Goal: Task Accomplishment & Management: Use online tool/utility

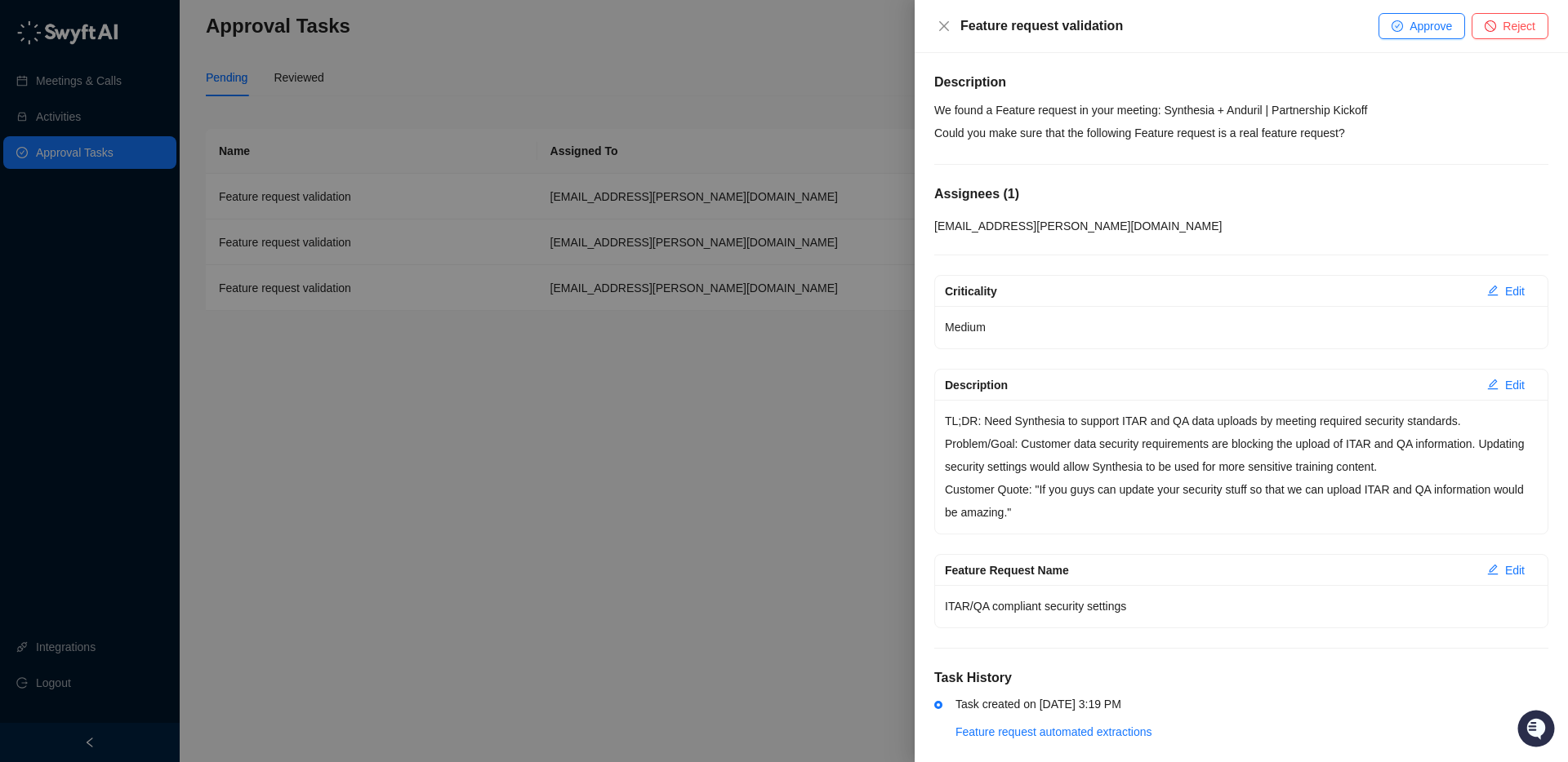
click at [1161, 118] on p "We found a Feature request in your meeting: Synthesia + Anduril | Partnership K…" at bounding box center [1240, 122] width 614 height 45
click at [1160, 127] on p "We found a Feature request in your meeting: Synthesia + Anduril | Partnership K…" at bounding box center [1240, 122] width 614 height 45
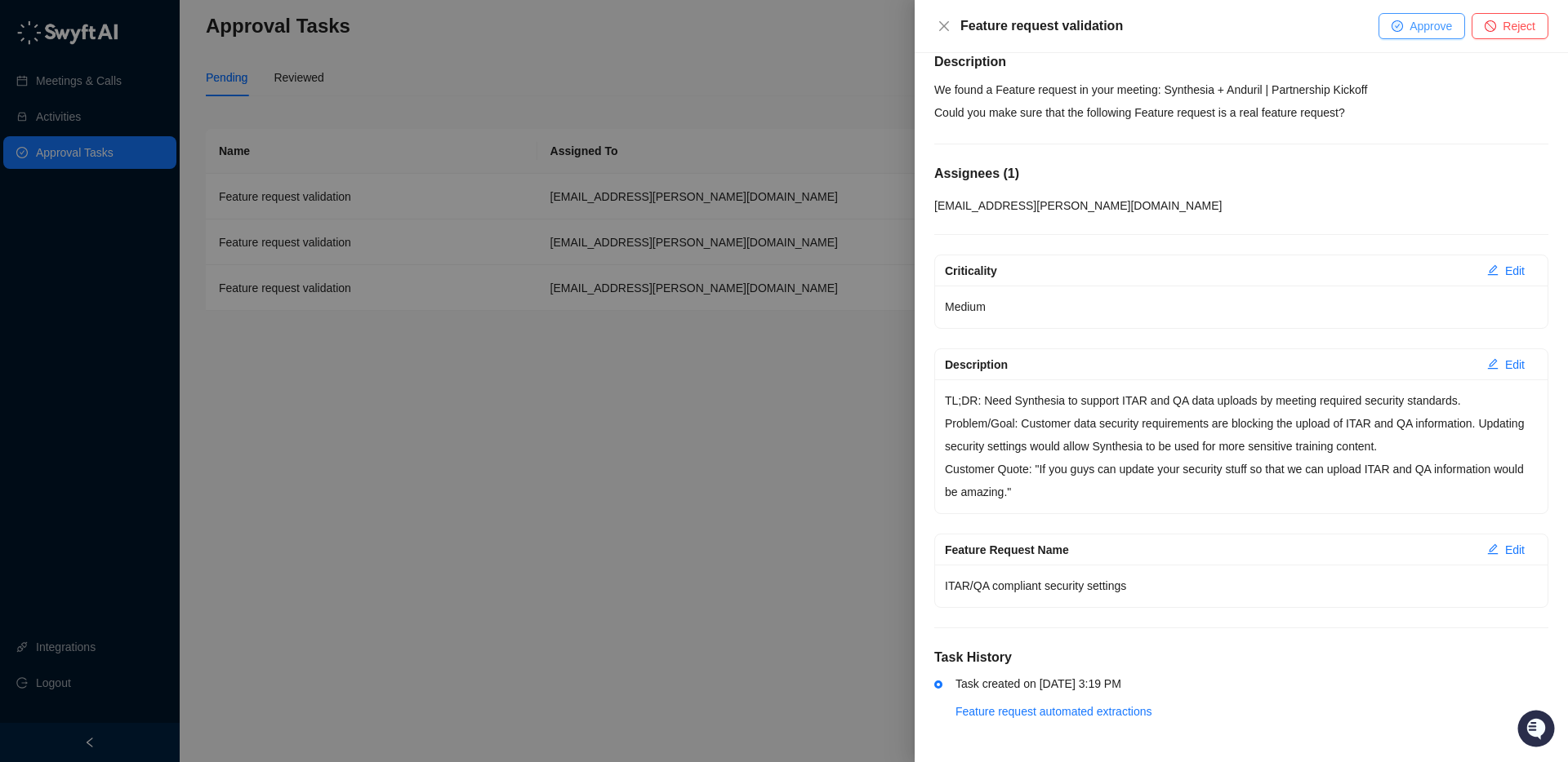
click at [1411, 24] on span "Approve" at bounding box center [1430, 26] width 43 height 18
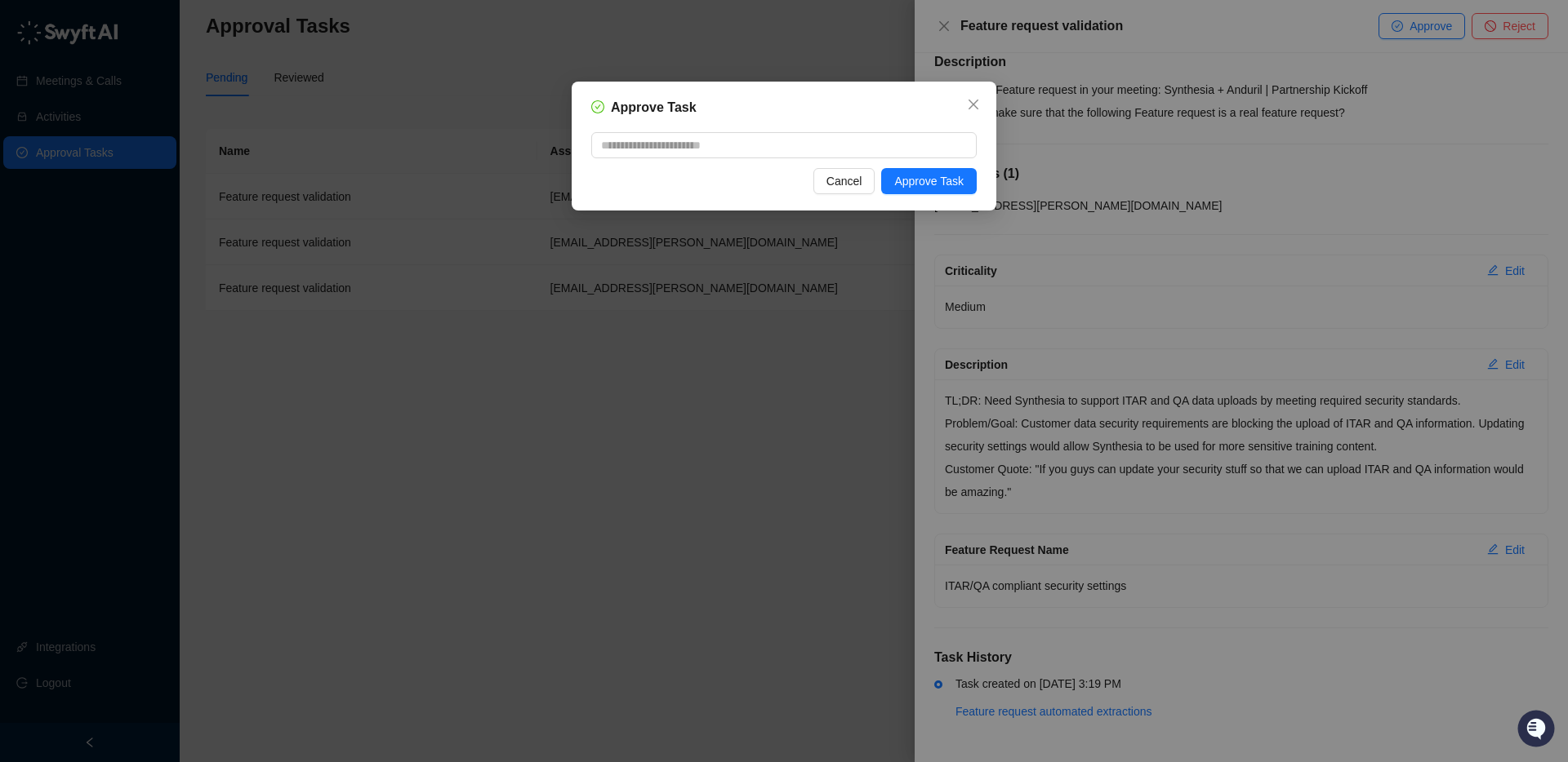
click at [908, 200] on div "Approve Task Cancel Approve Task" at bounding box center [784, 146] width 425 height 129
drag, startPoint x: 916, startPoint y: 184, endPoint x: 925, endPoint y: 186, distance: 9.2
click at [920, 185] on span "Approve Task" at bounding box center [928, 181] width 69 height 18
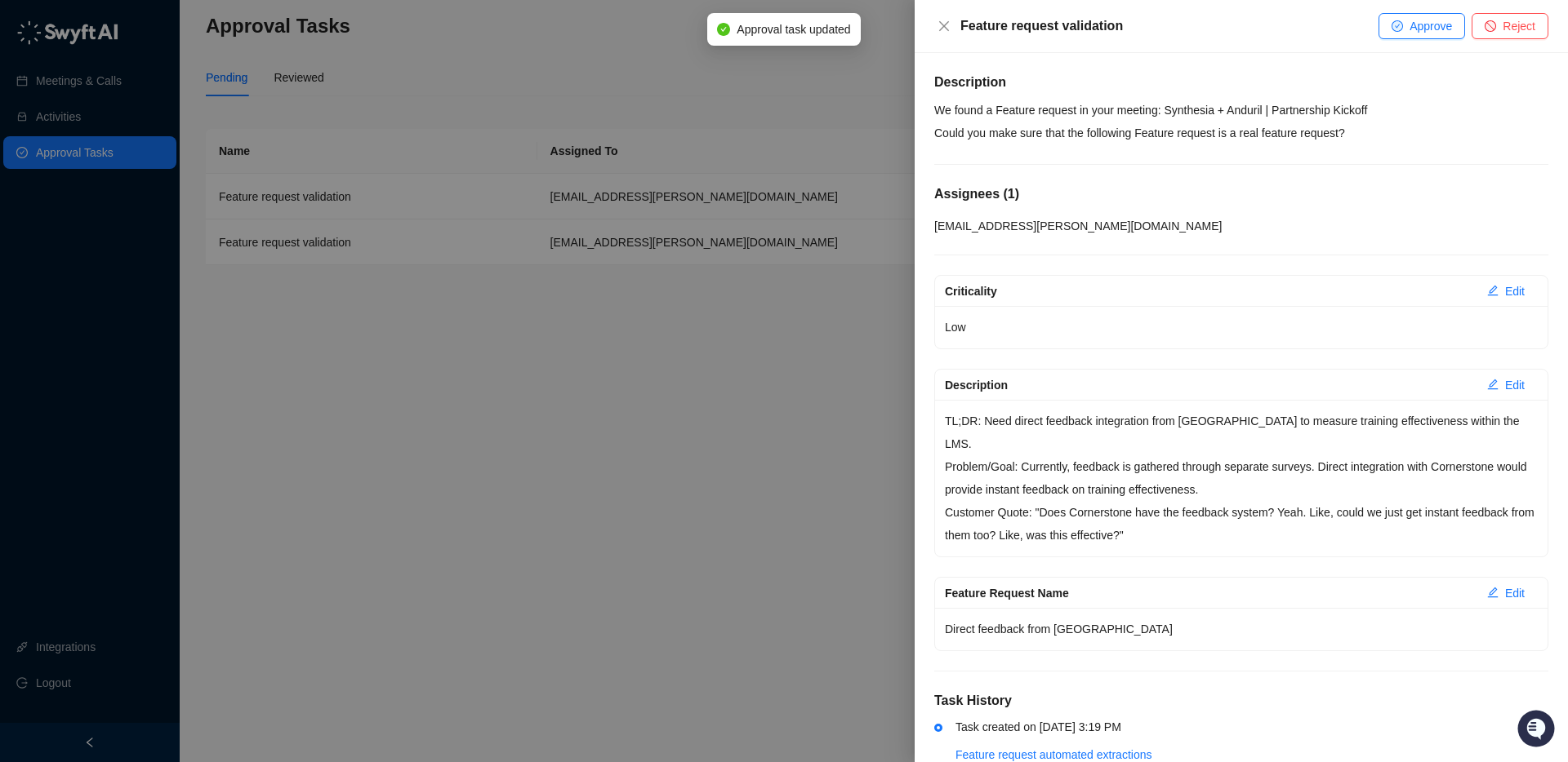
scroll to position [20, 0]
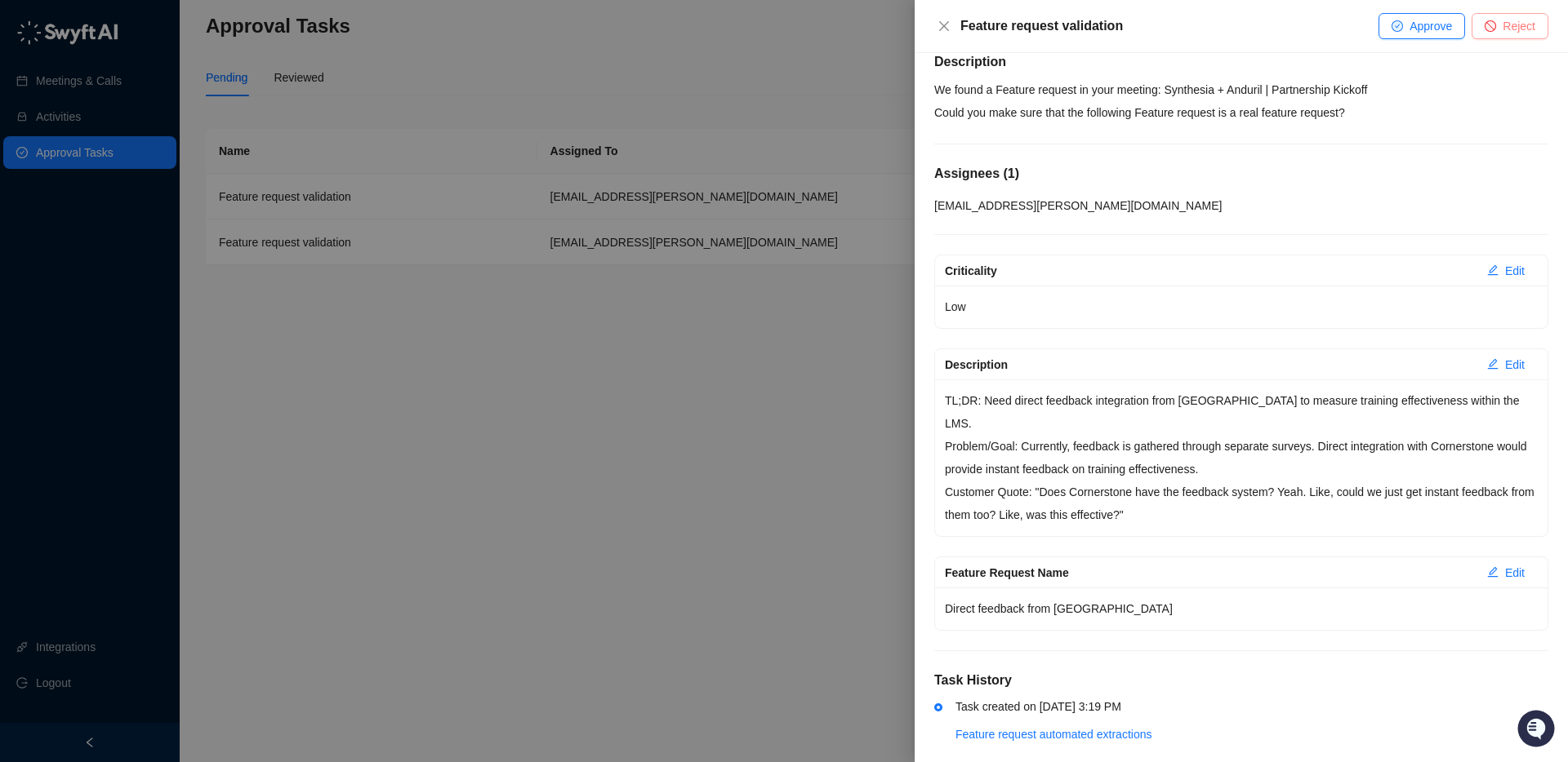
click at [1510, 16] on button "Reject" at bounding box center [1509, 25] width 77 height 26
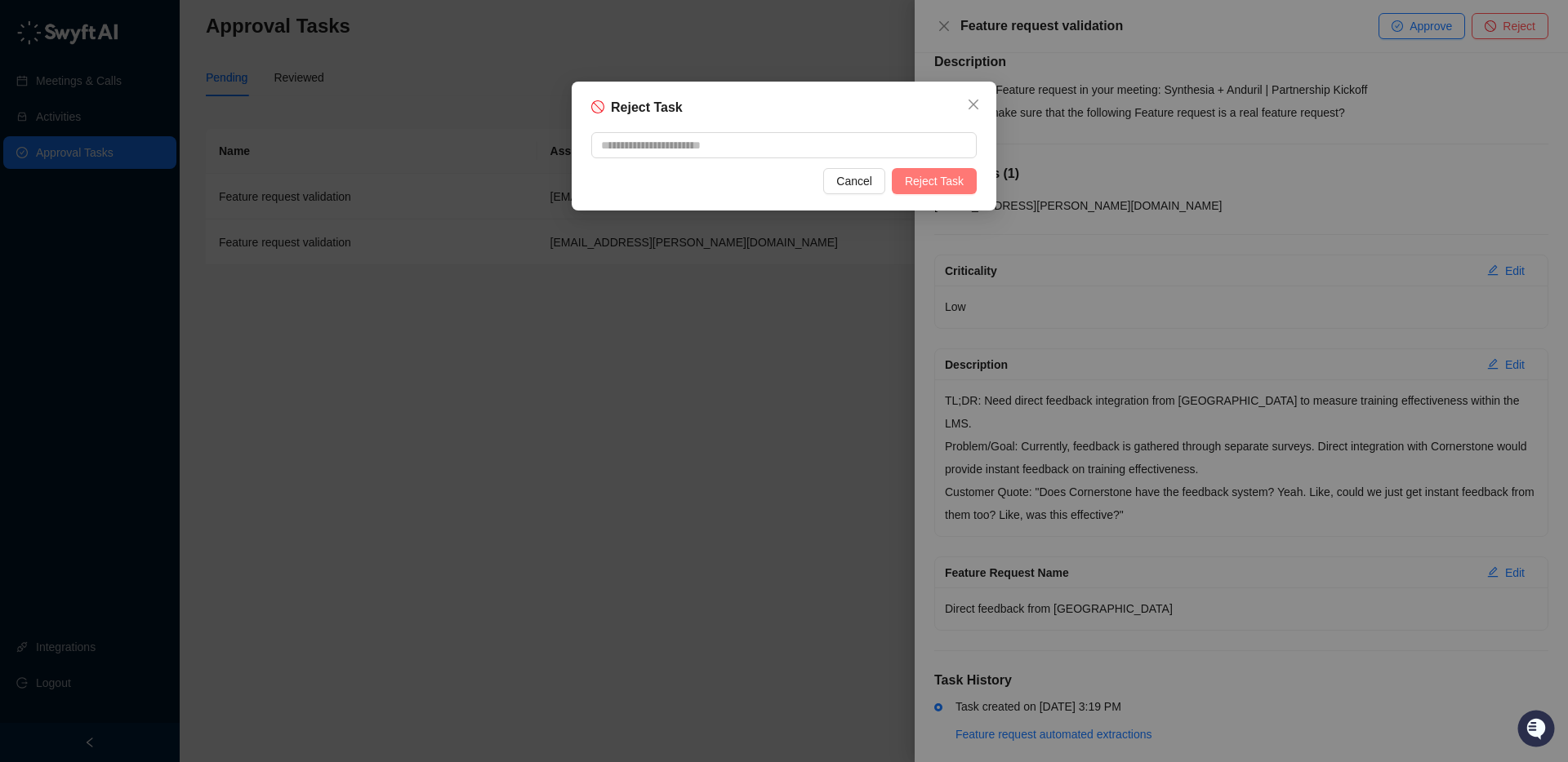
click at [967, 175] on button "Reject Task" at bounding box center [935, 181] width 85 height 26
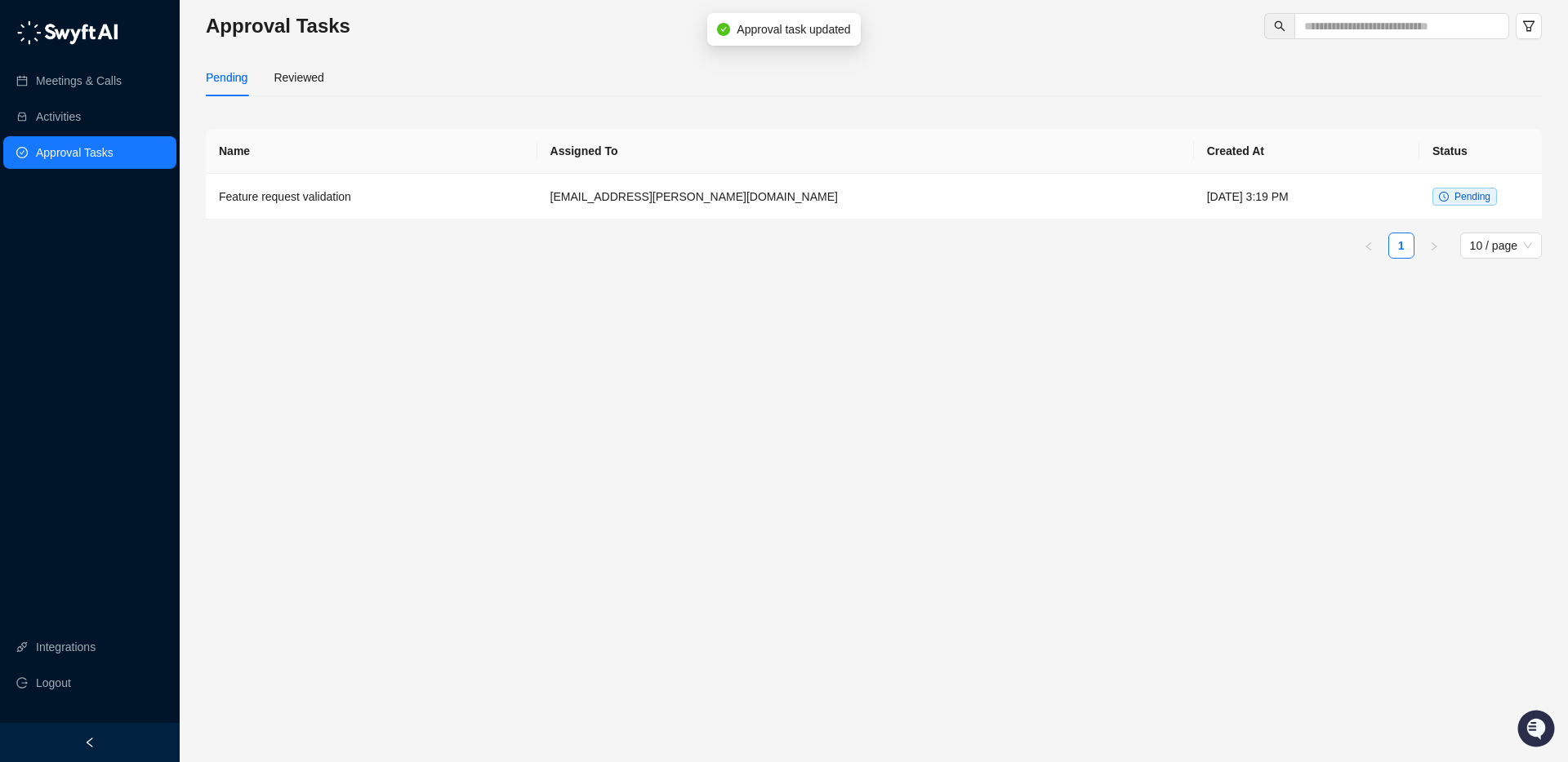
click at [1193, 193] on td "[DATE] 3:19 PM" at bounding box center [1306, 197] width 225 height 45
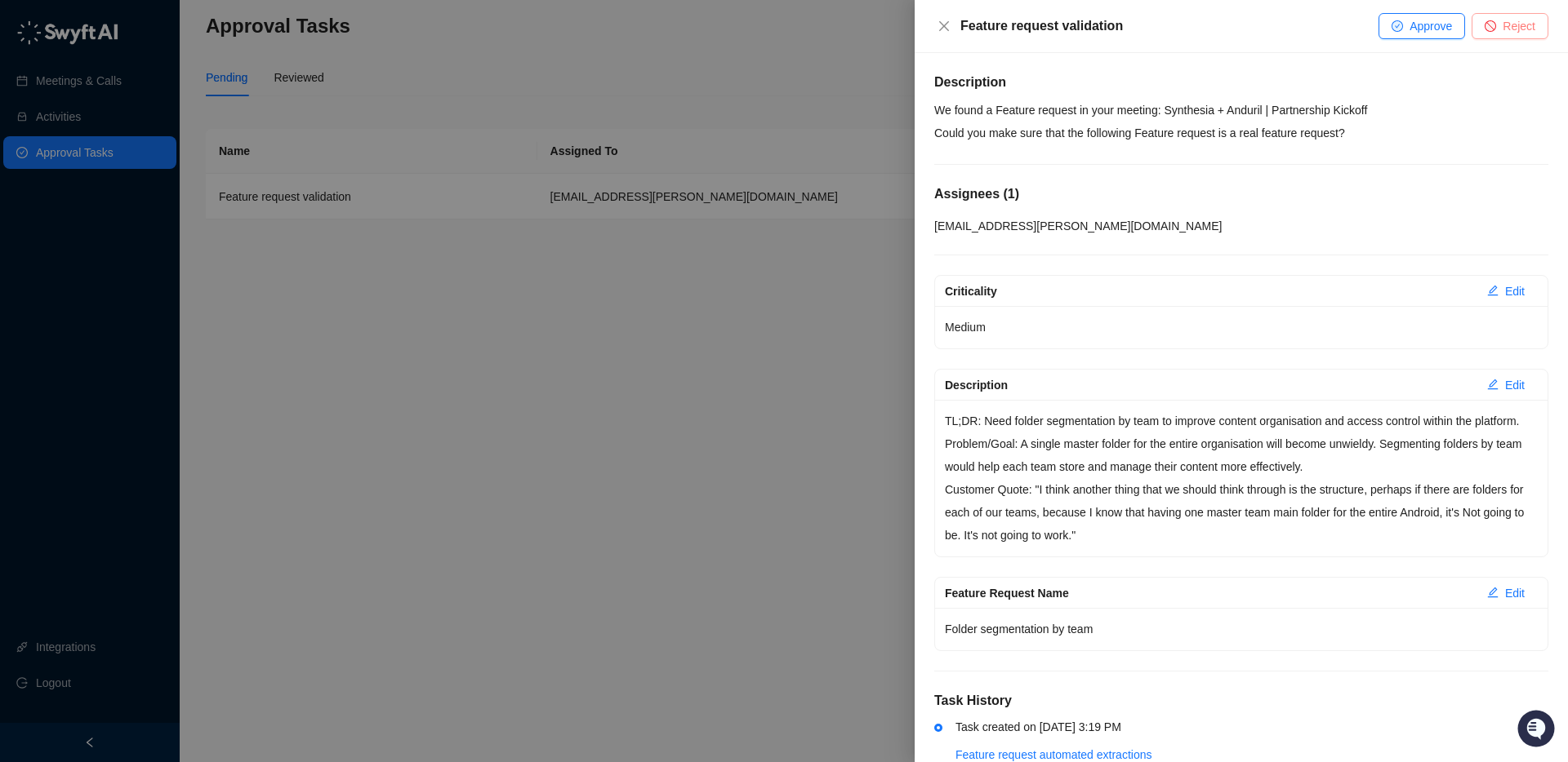
click at [1504, 26] on span "Reject" at bounding box center [1519, 26] width 33 height 18
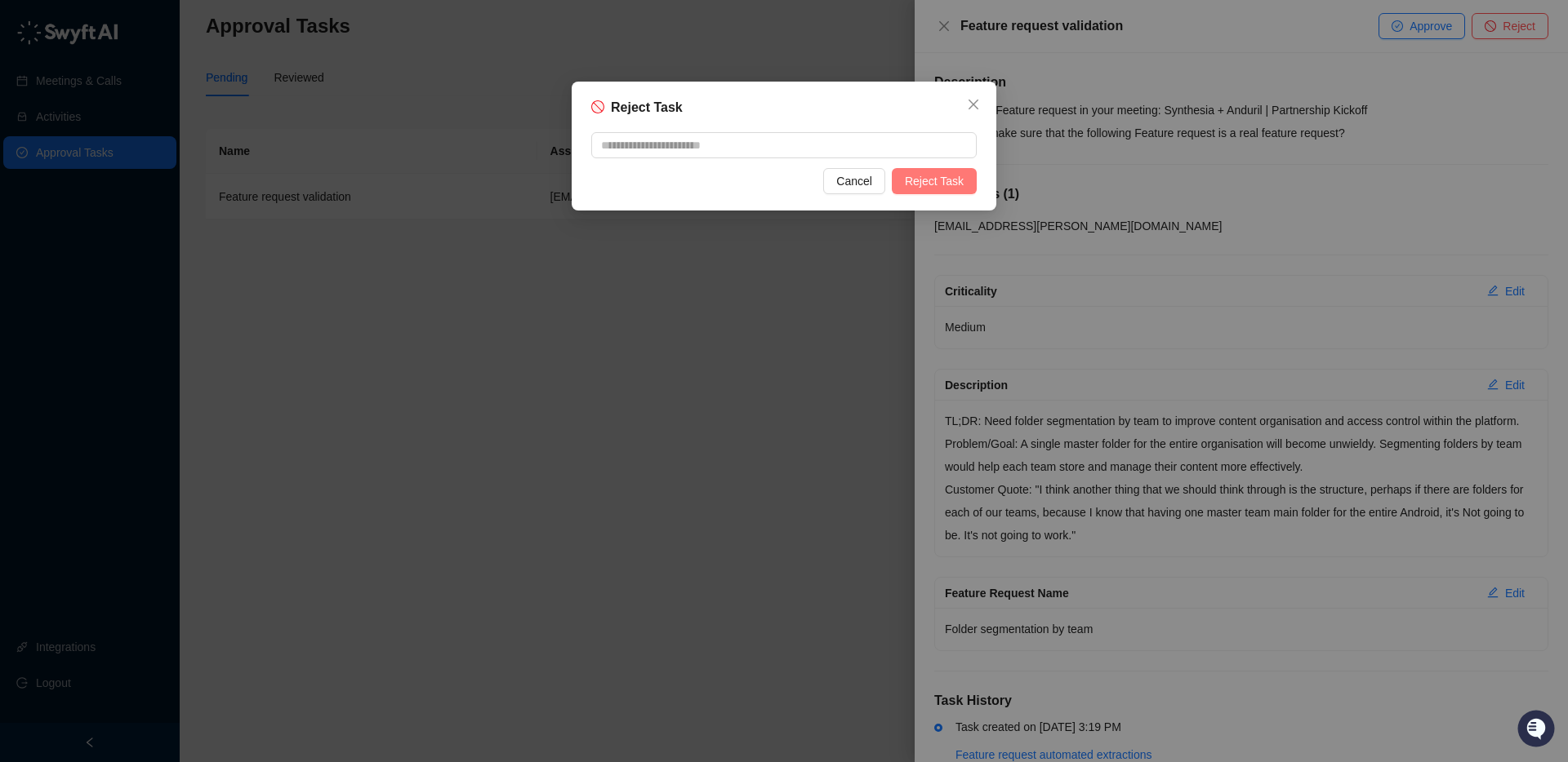
click at [933, 172] on span "Reject Task" at bounding box center [934, 181] width 59 height 18
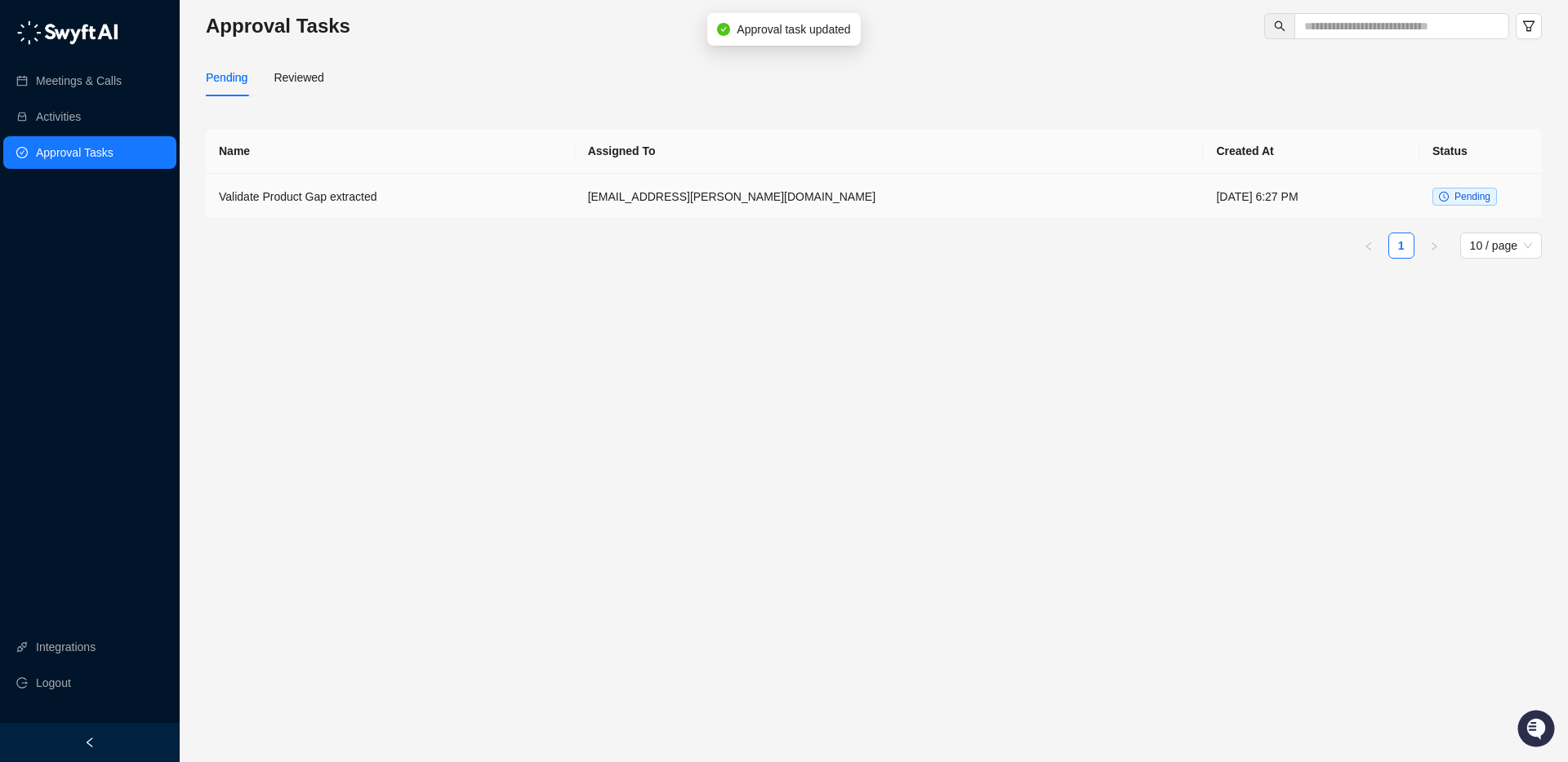
click at [1202, 196] on td "[DATE] 6:27 PM" at bounding box center [1310, 197] width 216 height 45
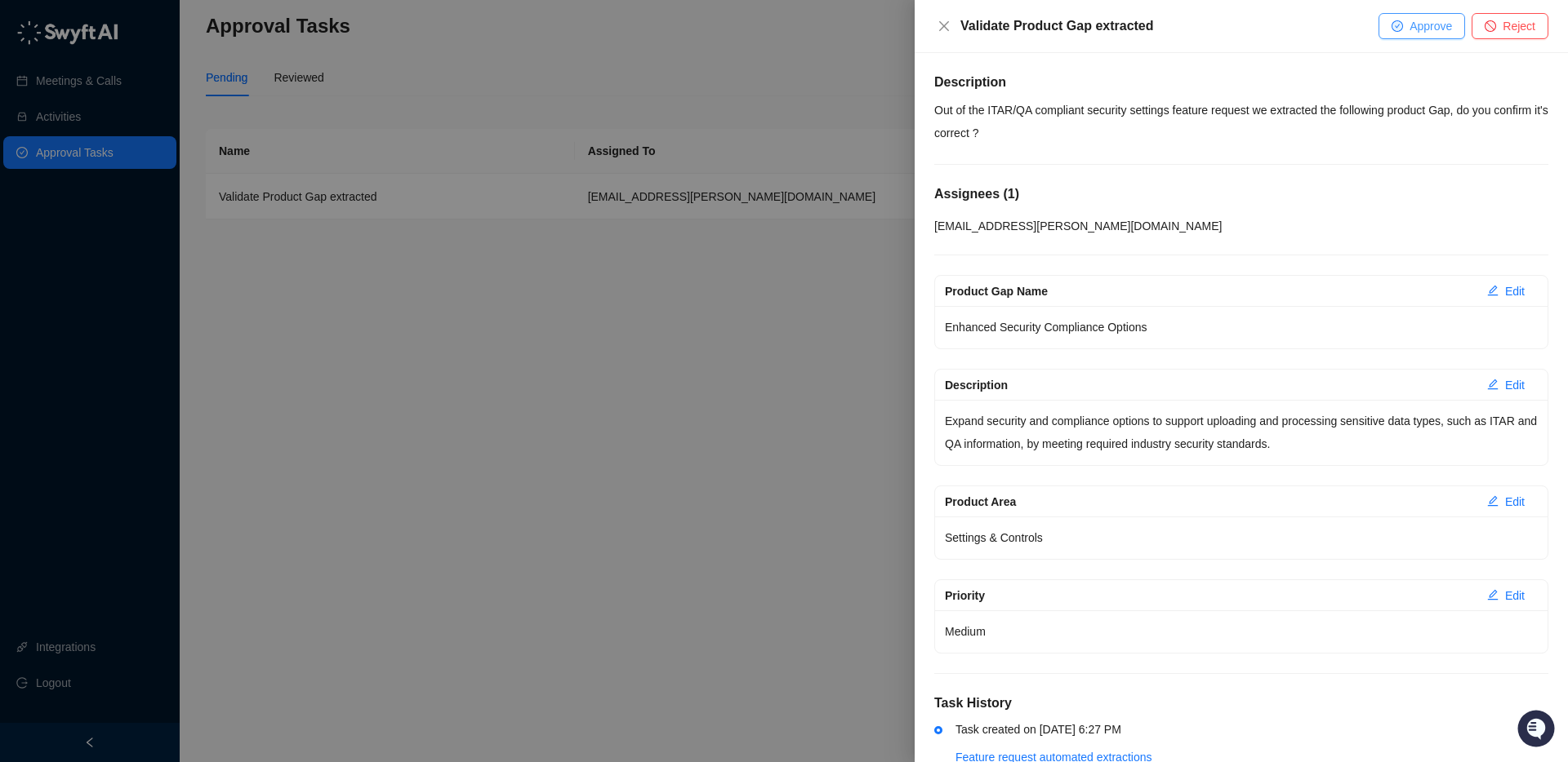
click at [1421, 26] on span "Approve" at bounding box center [1430, 26] width 43 height 18
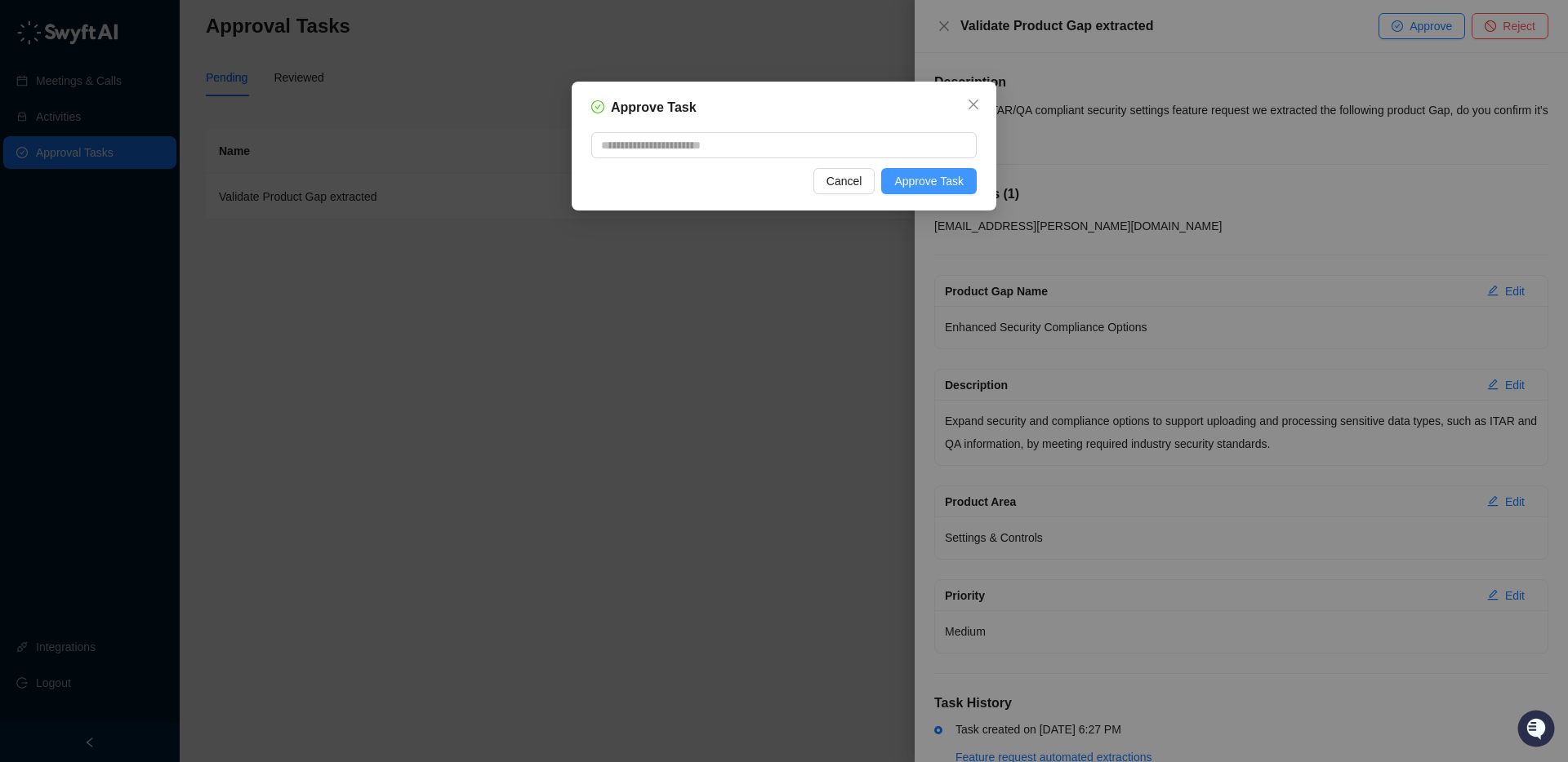
click at [935, 186] on span "Approve Task" at bounding box center [928, 181] width 69 height 18
